Goal: Task Accomplishment & Management: Manage account settings

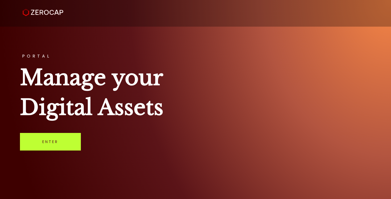
click at [50, 141] on link "Enter" at bounding box center [50, 142] width 61 height 18
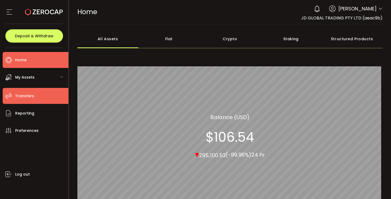
click at [39, 97] on li "Transfers" at bounding box center [36, 96] width 66 height 16
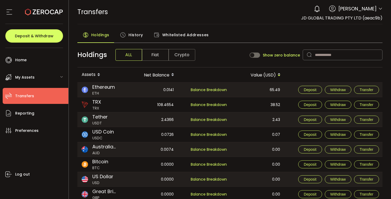
click at [166, 105] on div "108.4654" at bounding box center [151, 104] width 53 height 15
click at [198, 108] on div "Balance Breakdown" at bounding box center [205, 104] width 53 height 15
